Goal: Information Seeking & Learning: Check status

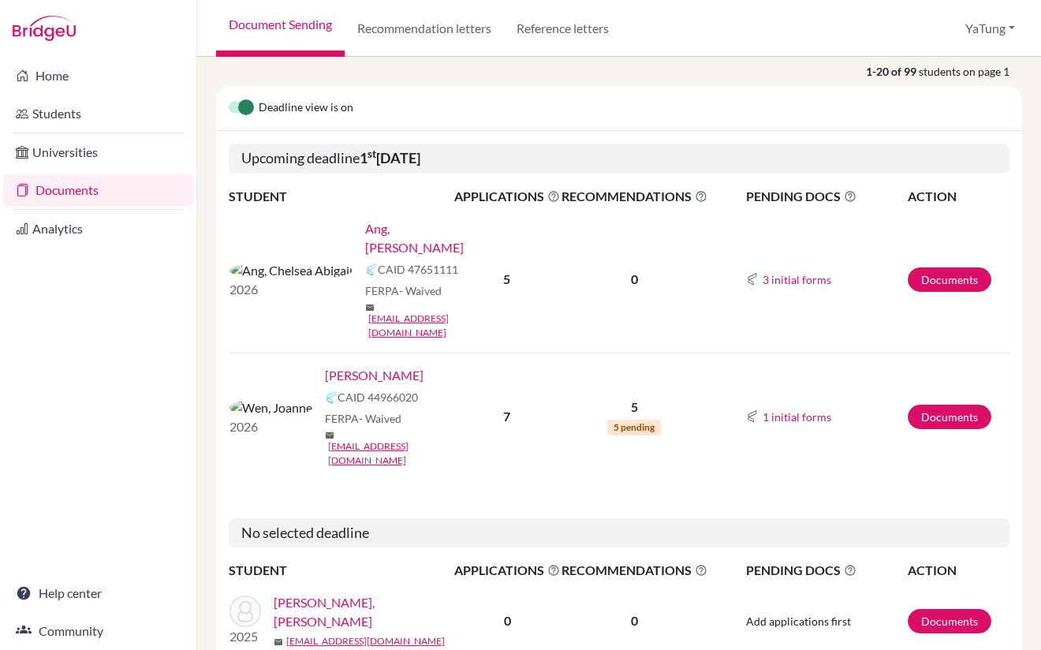
scroll to position [158, 0]
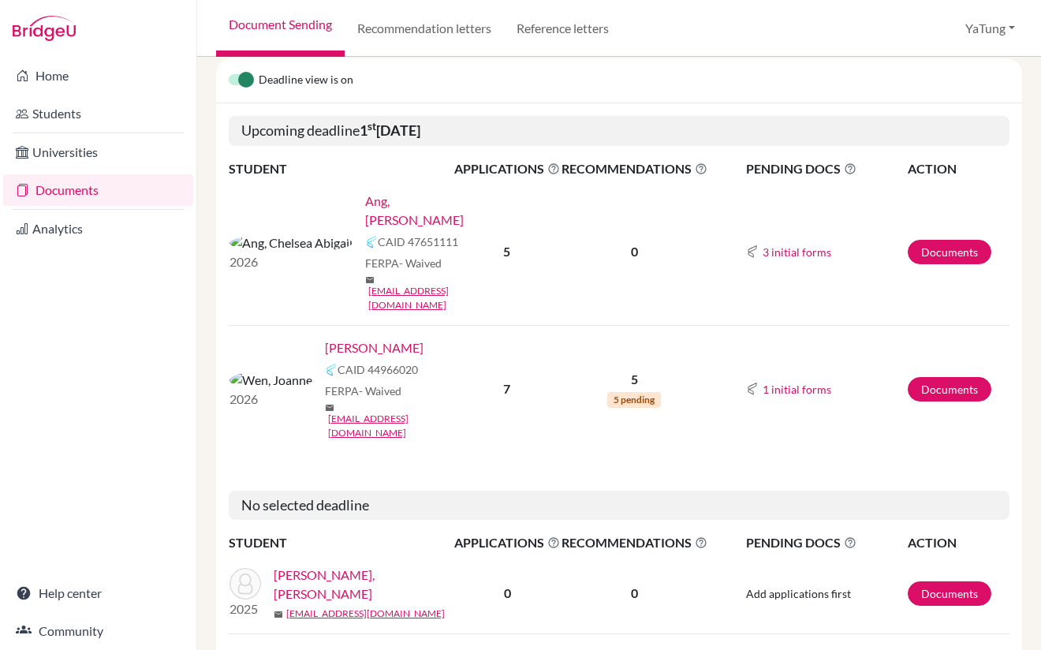
click at [640, 392] on span "5 pending" at bounding box center [634, 400] width 54 height 16
click at [628, 392] on span "5 pending" at bounding box center [634, 400] width 54 height 16
click at [639, 392] on span "5 pending" at bounding box center [634, 400] width 54 height 16
click at [614, 370] on p "5" at bounding box center [635, 379] width 146 height 19
click at [756, 383] on img at bounding box center [752, 389] width 13 height 13
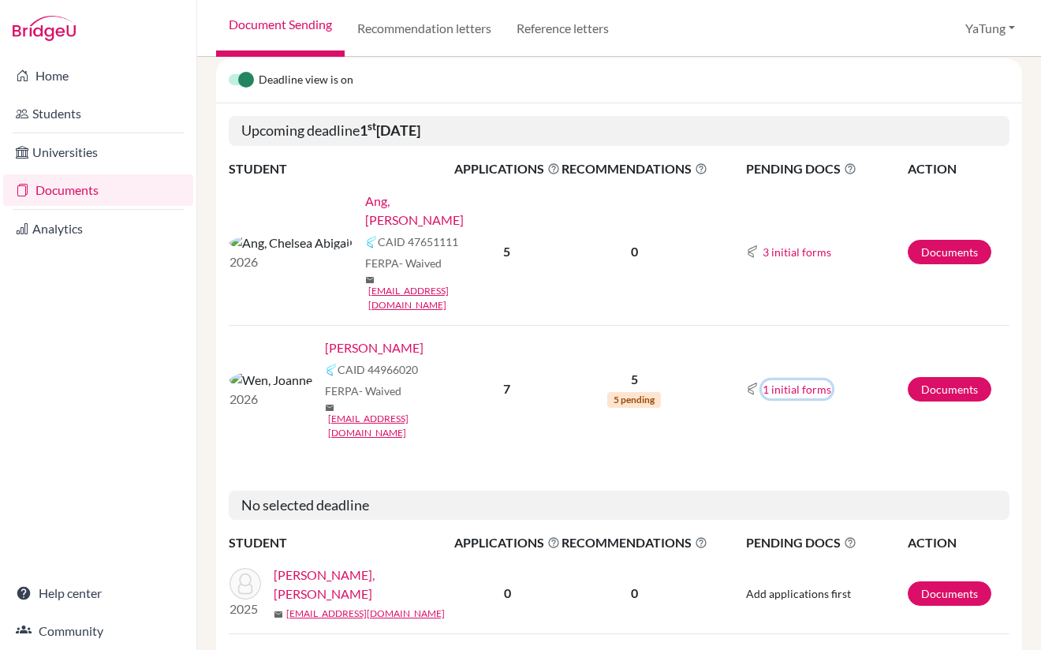
click at [776, 380] on button "1 initial forms" at bounding box center [797, 389] width 70 height 18
click at [936, 377] on link "Documents" at bounding box center [950, 389] width 84 height 24
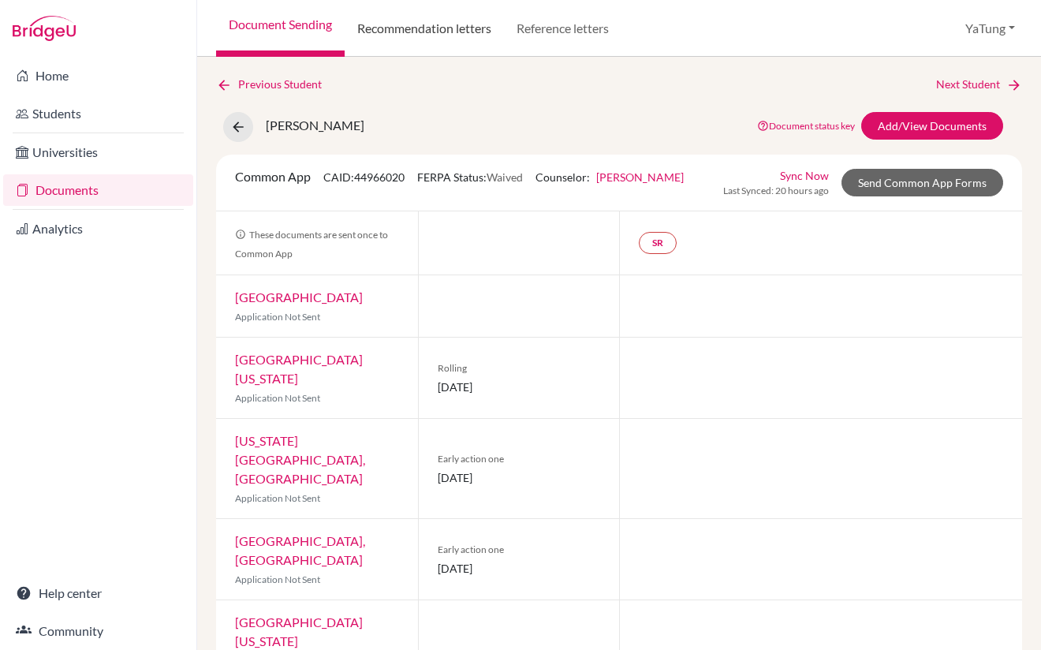
click at [427, 38] on link "Recommendation letters" at bounding box center [424, 28] width 159 height 57
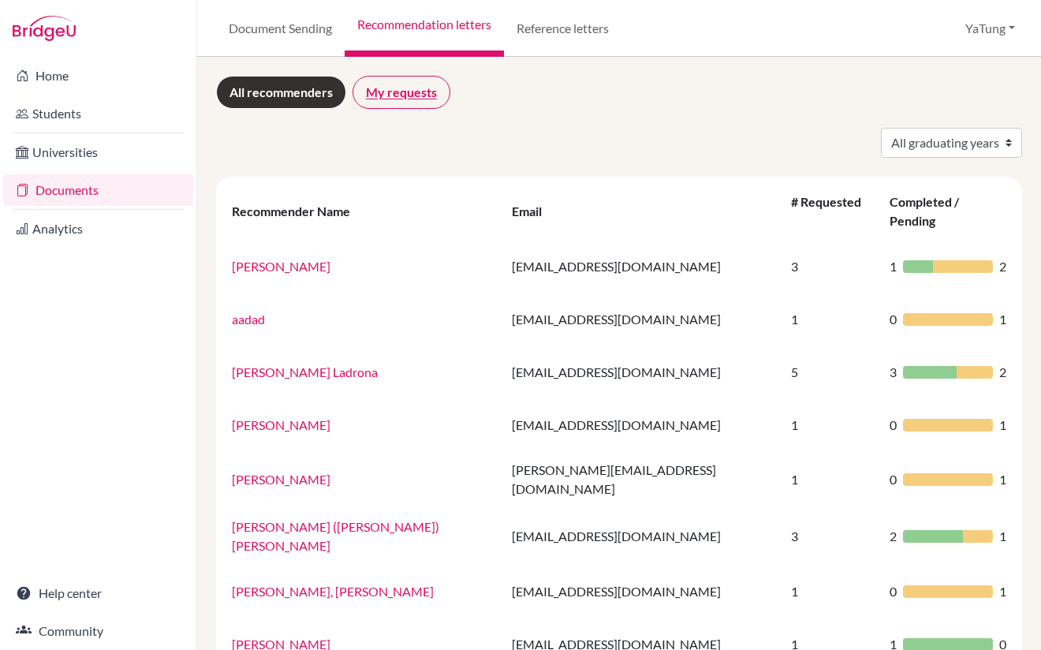
click at [424, 98] on link "My requests" at bounding box center [402, 92] width 98 height 33
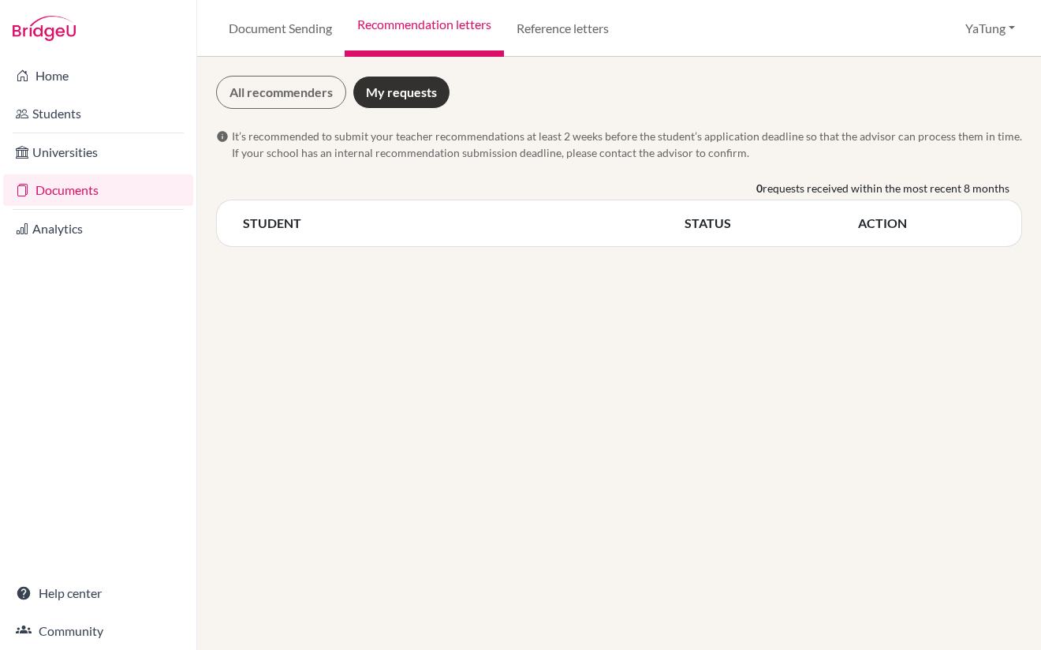
click at [264, 73] on div "All recommenders My requests info It’s recommended to submit your teacher recom…" at bounding box center [619, 353] width 844 height 593
click at [275, 96] on link "All recommenders" at bounding box center [281, 92] width 130 height 33
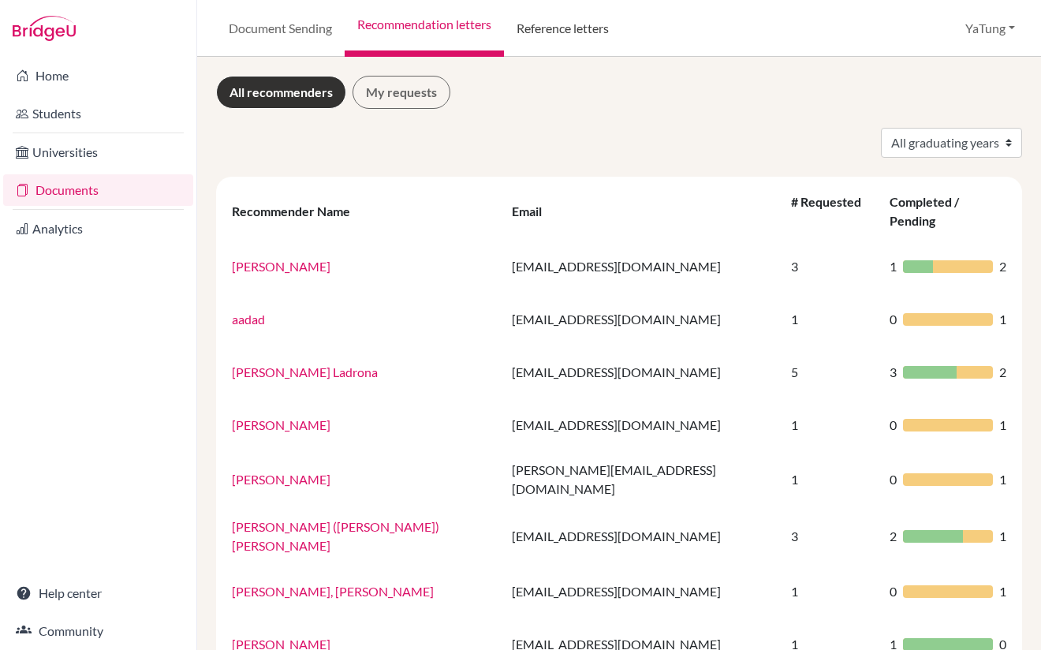
click at [560, 29] on link "Reference letters" at bounding box center [563, 28] width 118 height 57
